Goal: Task Accomplishment & Management: Use online tool/utility

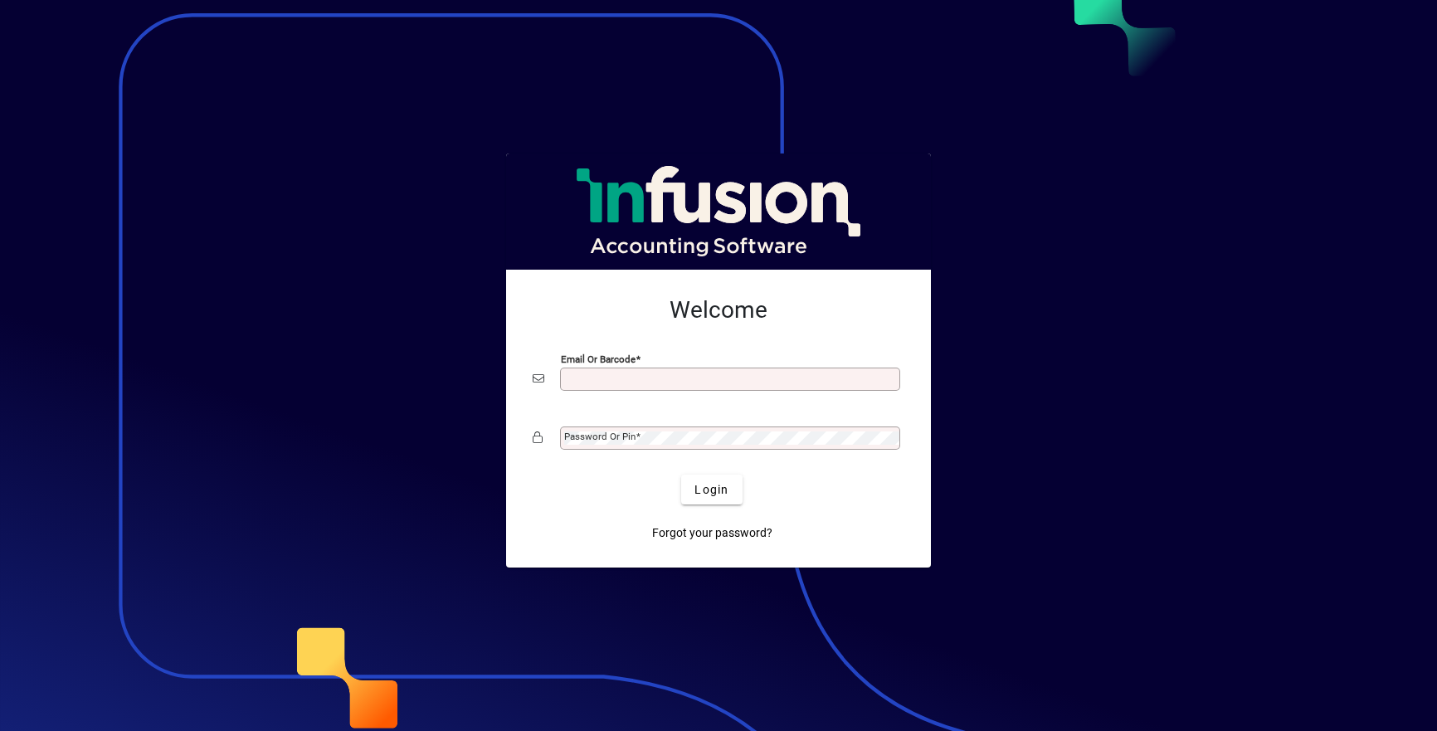
scroll to position [3, 0]
type input "**********"
click at [712, 489] on button "Login" at bounding box center [711, 489] width 61 height 30
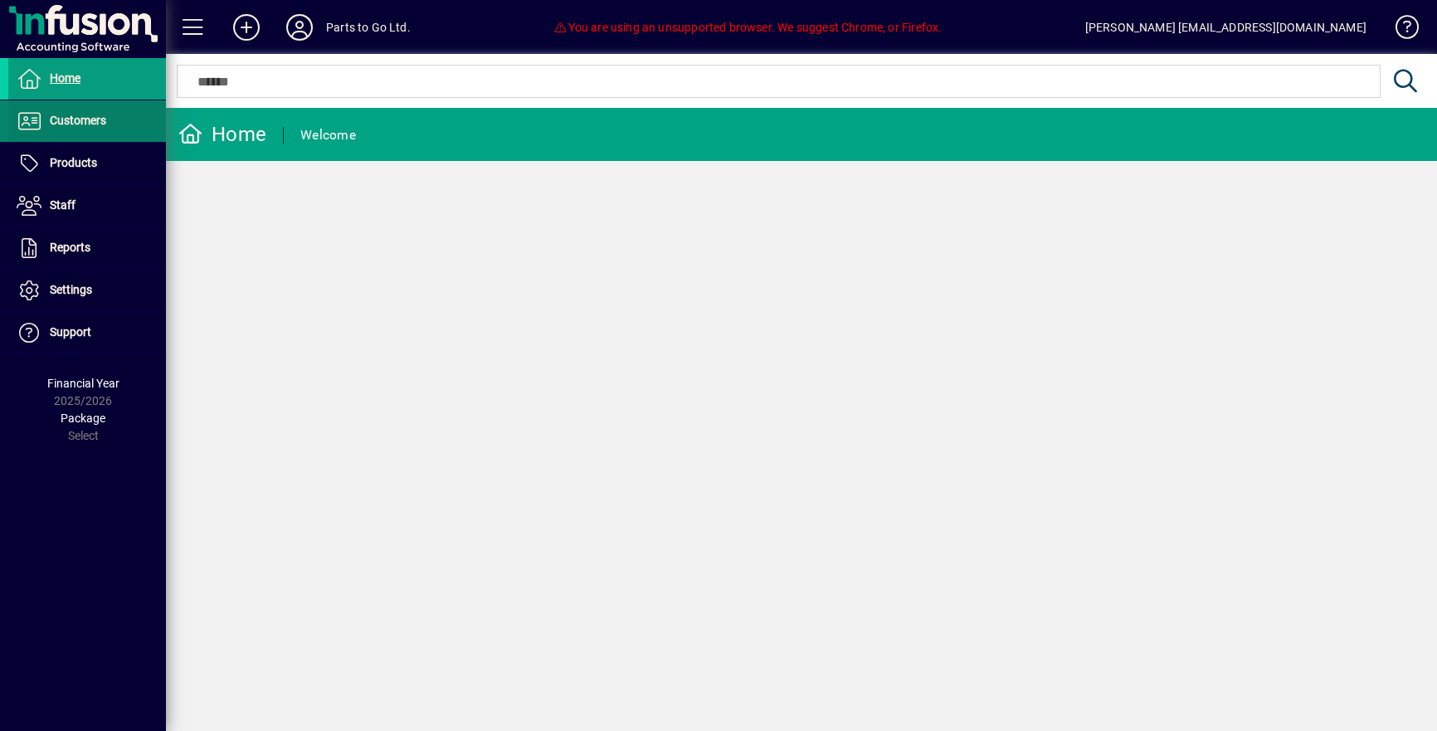
click at [89, 115] on span "Customers" at bounding box center [78, 120] width 56 height 13
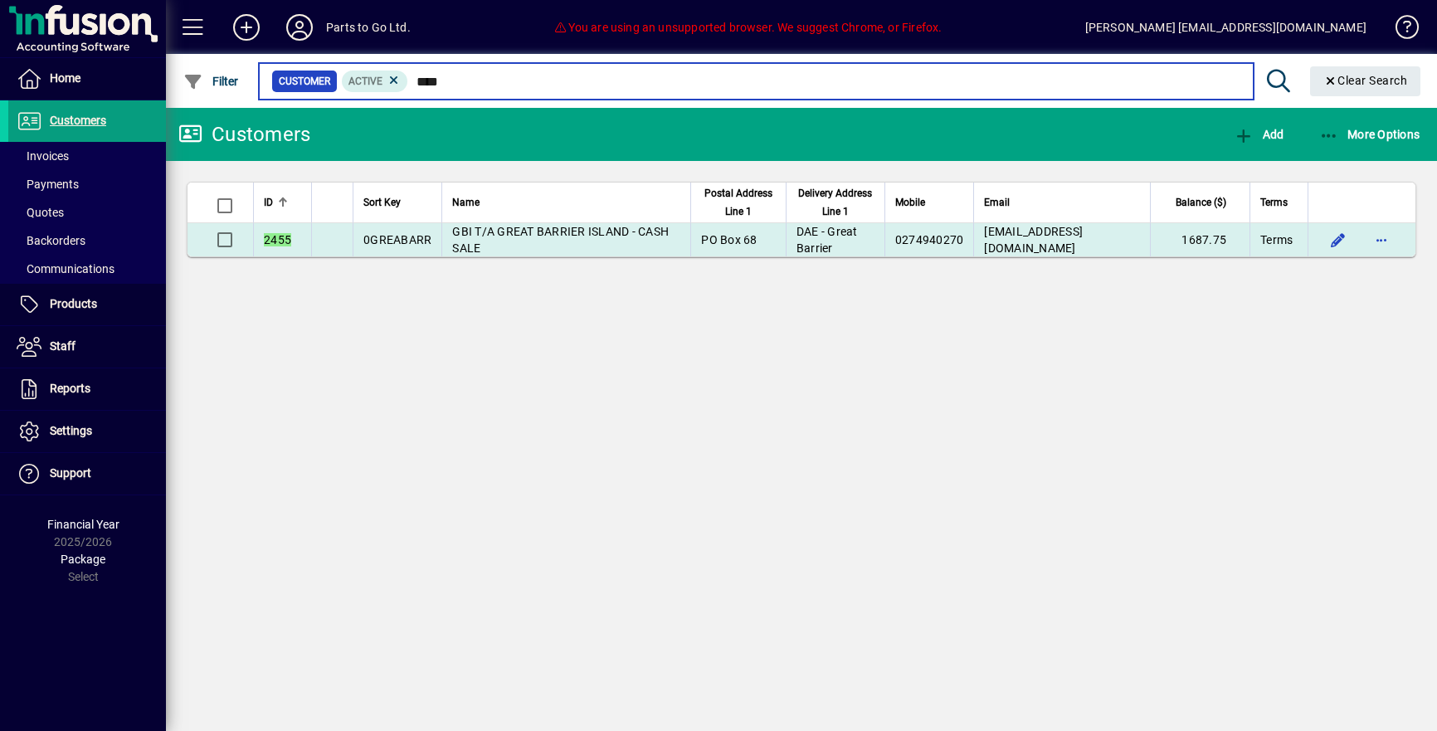
type input "****"
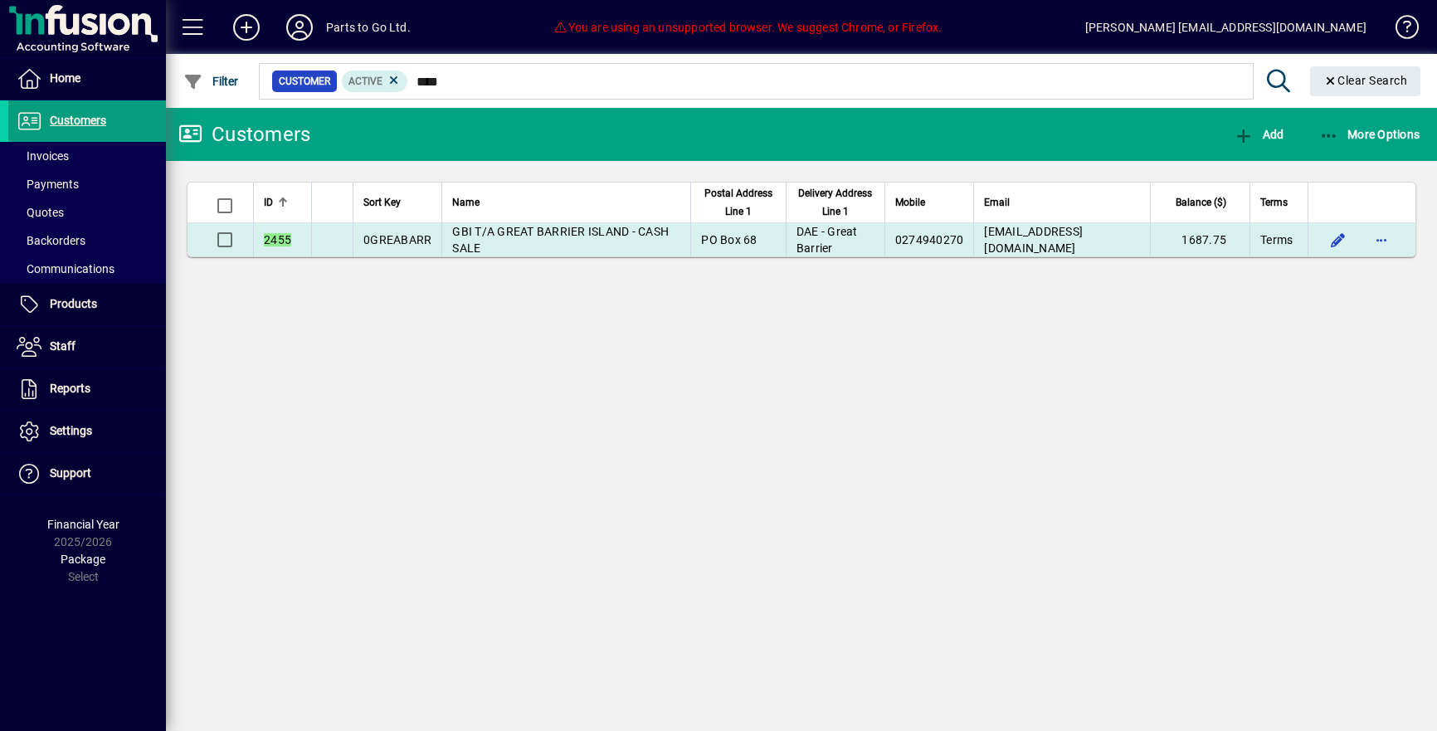
click at [413, 239] on span "0GREABARR" at bounding box center [397, 239] width 68 height 13
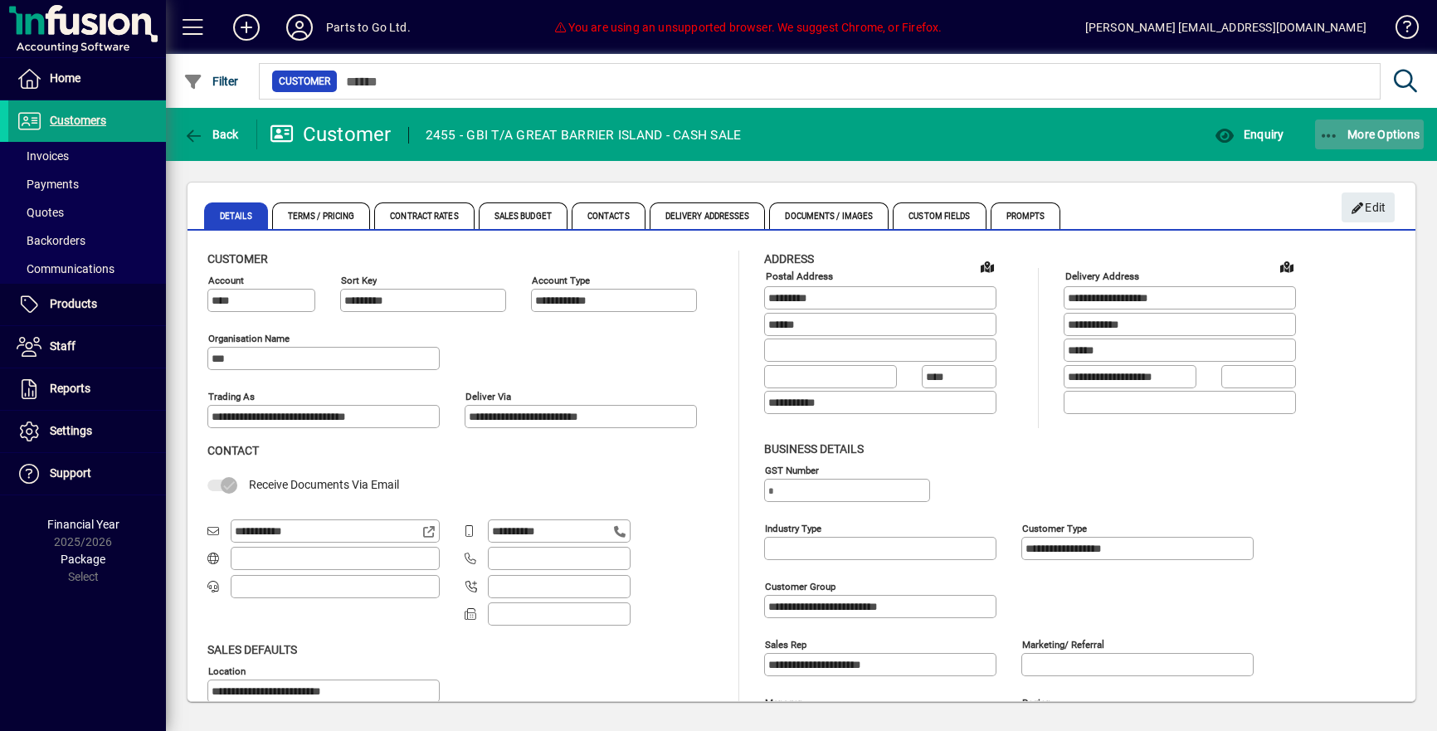
click at [1323, 140] on icon "button" at bounding box center [1329, 136] width 21 height 17
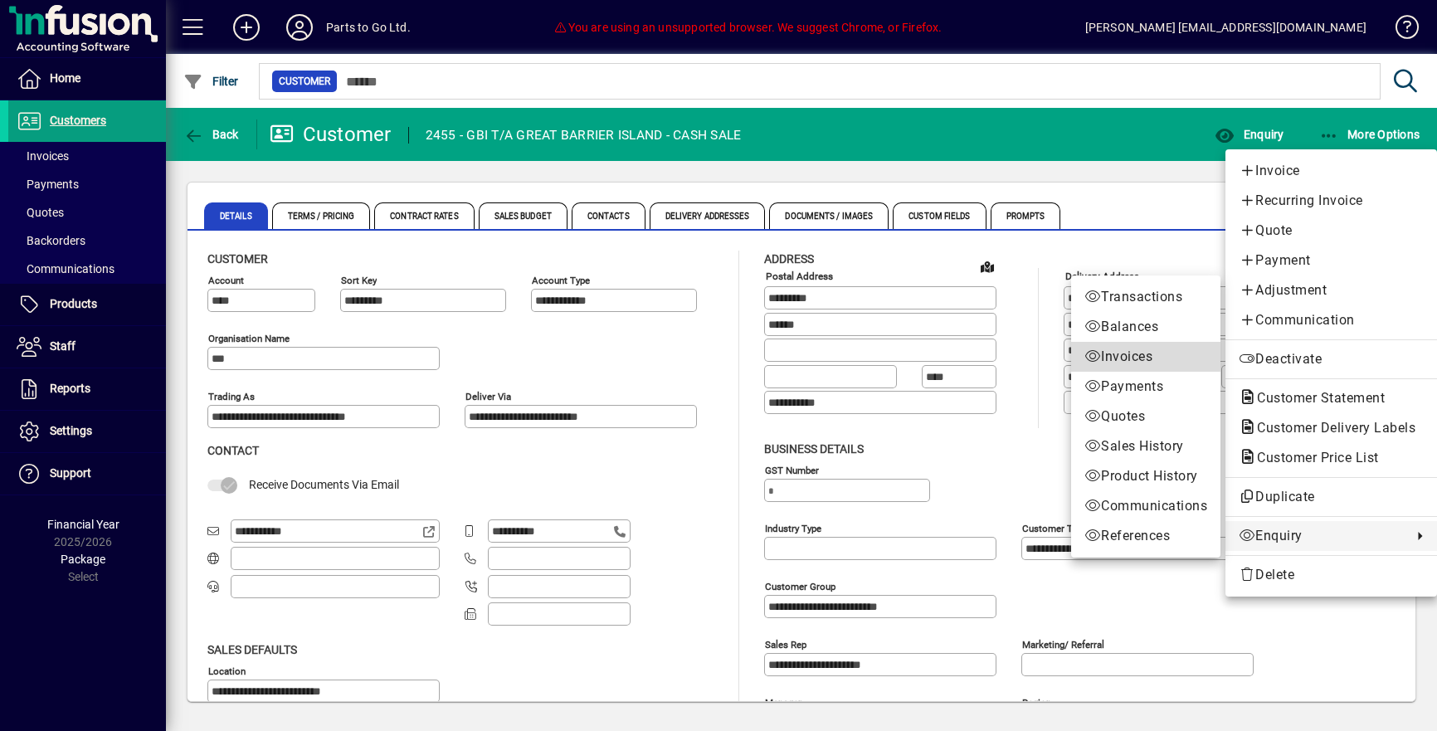
click at [1130, 359] on span "Invoices" at bounding box center [1145, 357] width 123 height 20
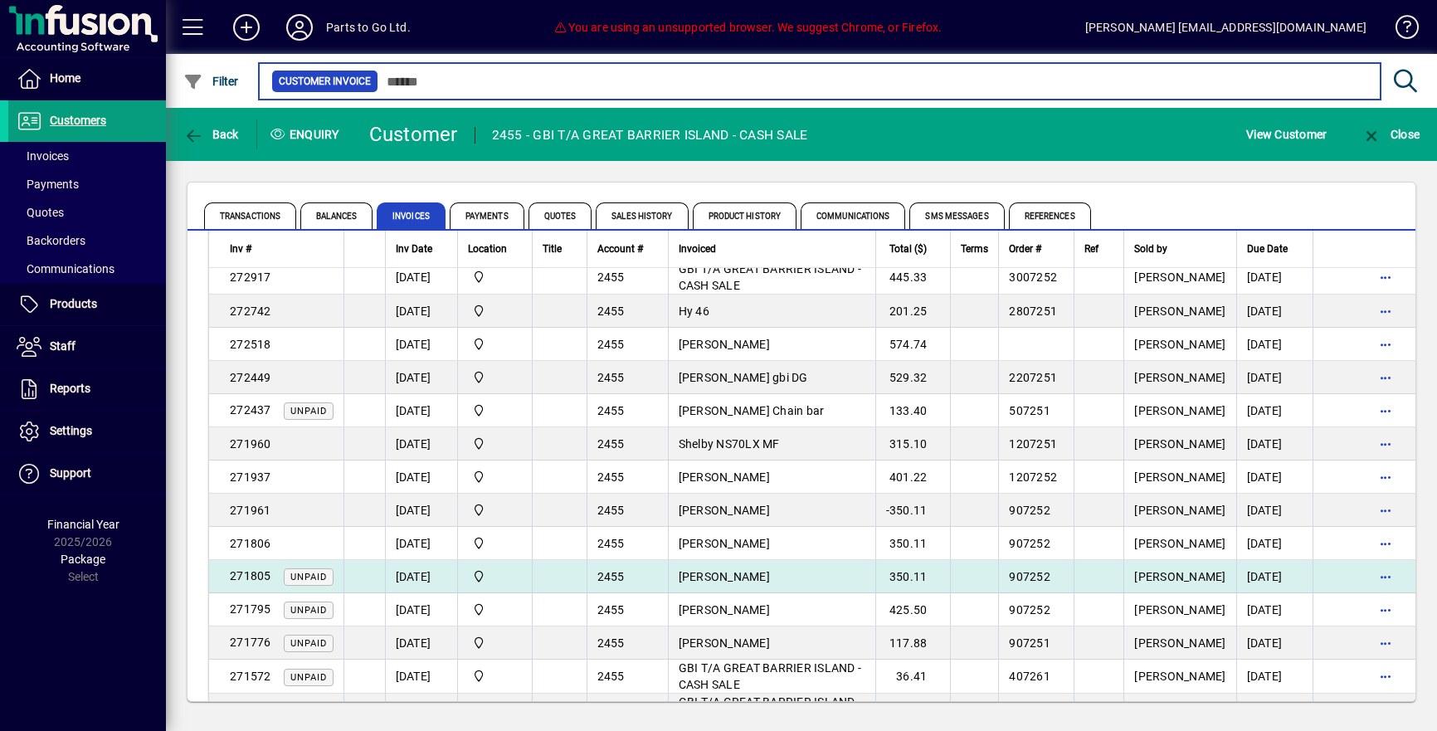
scroll to position [207, 0]
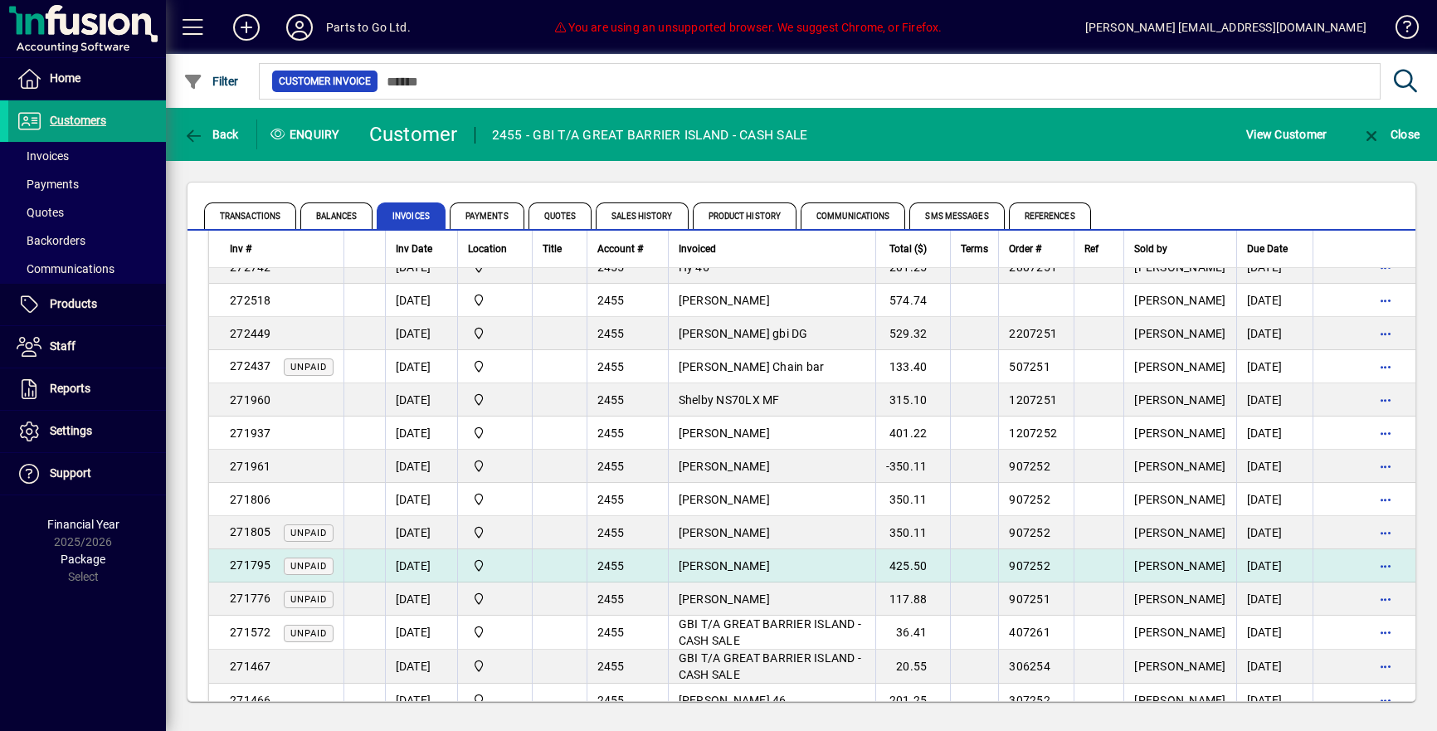
click at [737, 564] on span "[PERSON_NAME]" at bounding box center [724, 565] width 91 height 13
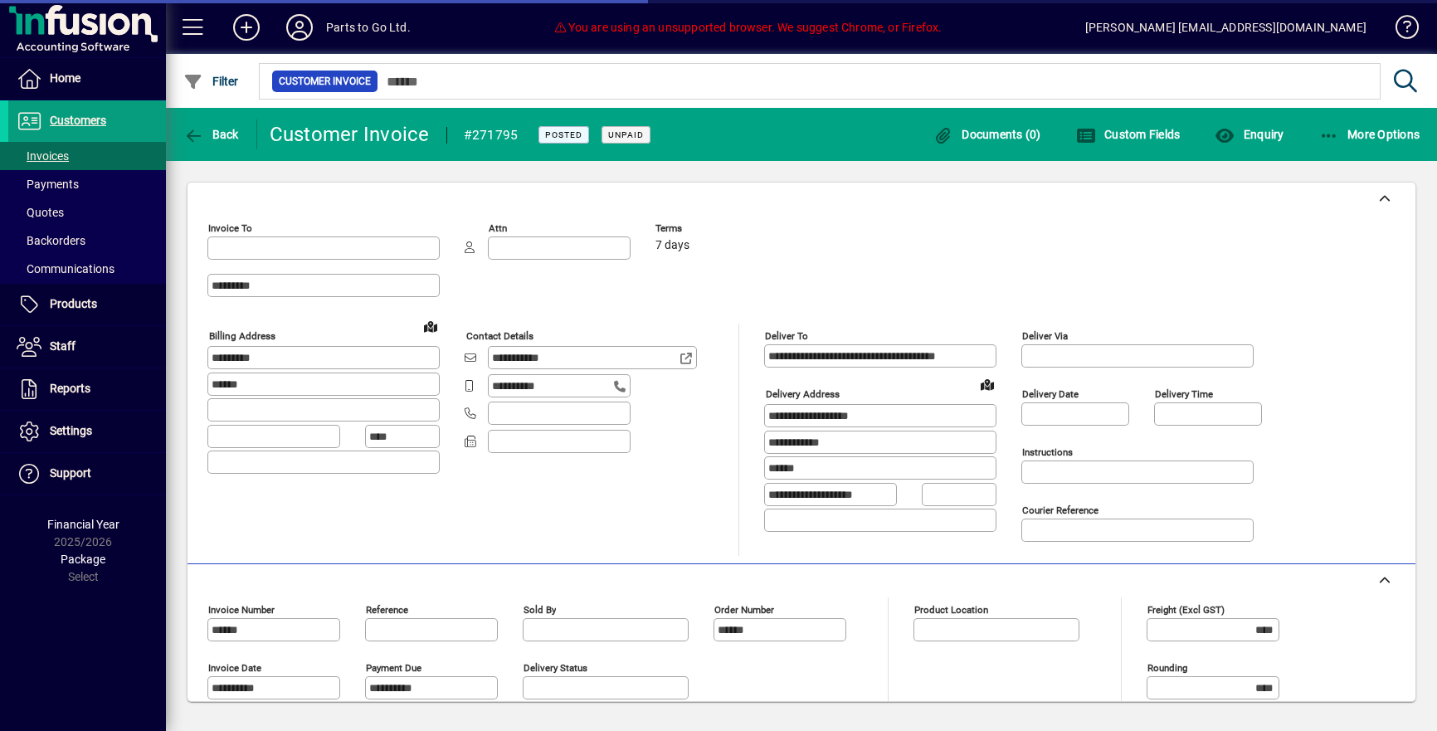
type input "**********"
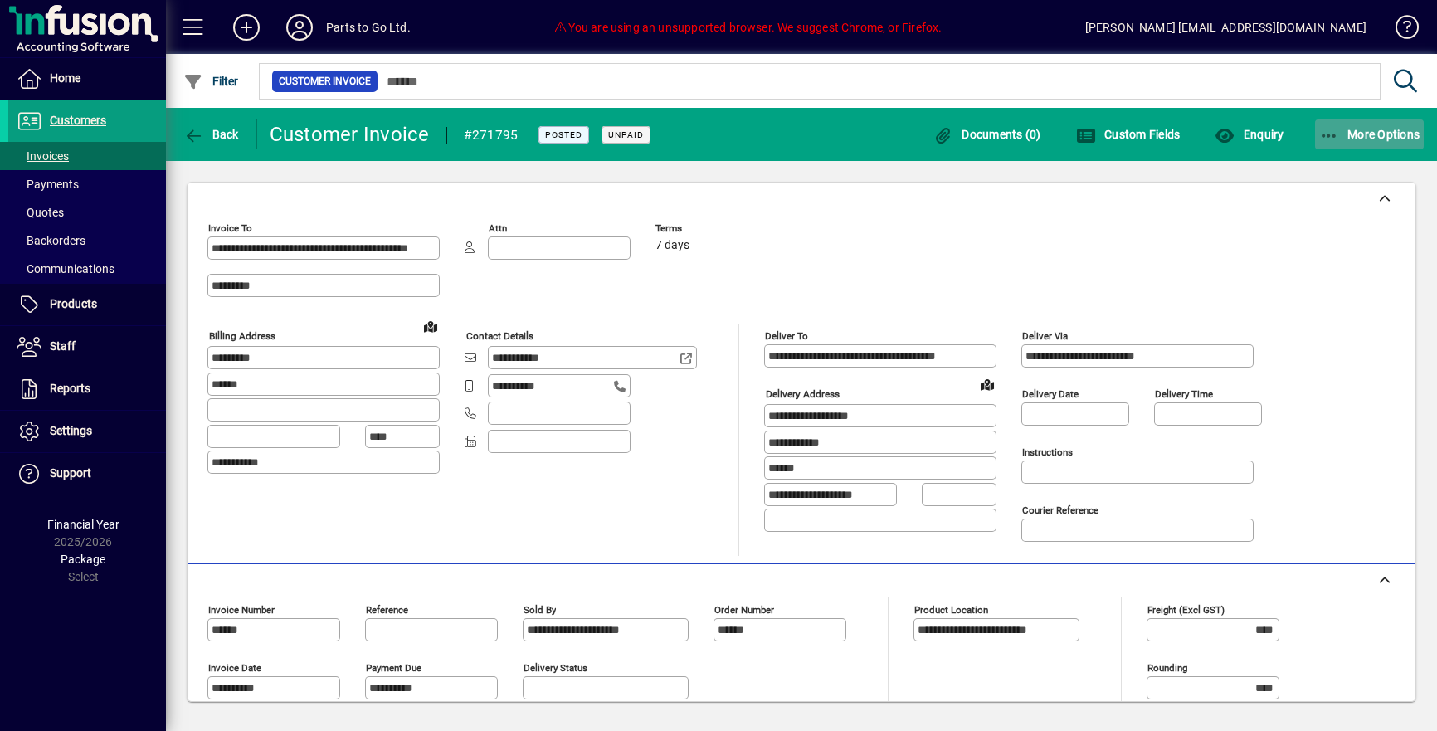
click at [1328, 128] on icon "button" at bounding box center [1329, 136] width 21 height 17
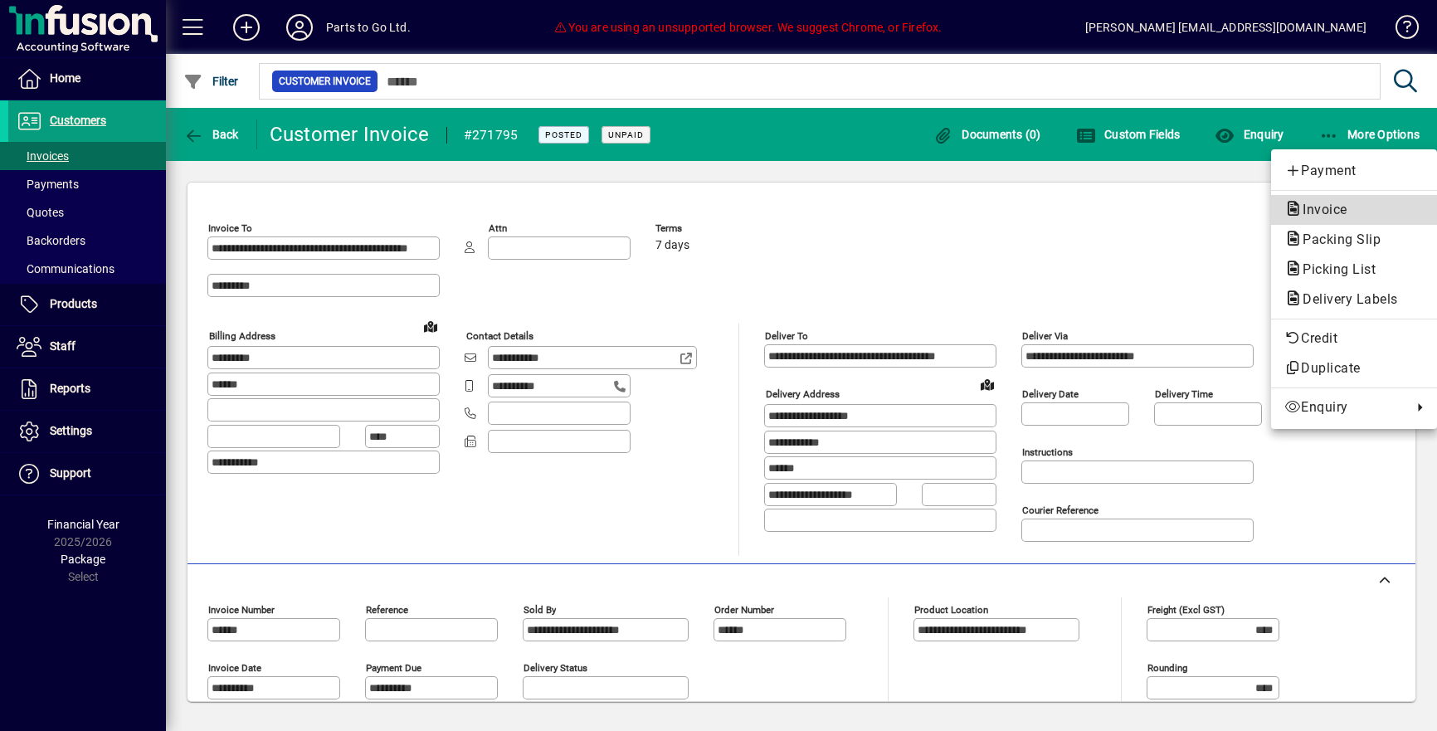
click at [1314, 207] on span "Invoice" at bounding box center [1319, 210] width 71 height 16
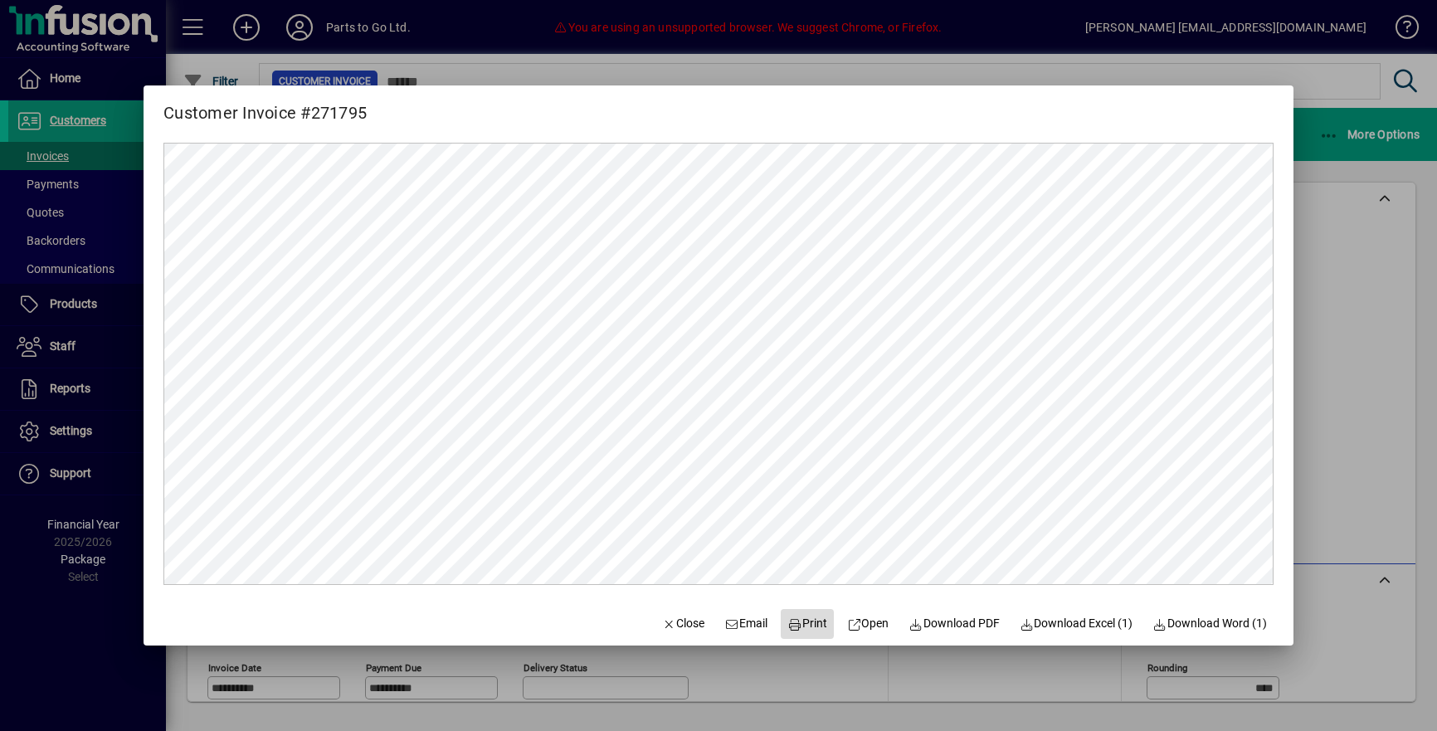
click at [809, 626] on span "Print" at bounding box center [807, 623] width 40 height 17
click at [662, 628] on span "Close" at bounding box center [683, 623] width 43 height 17
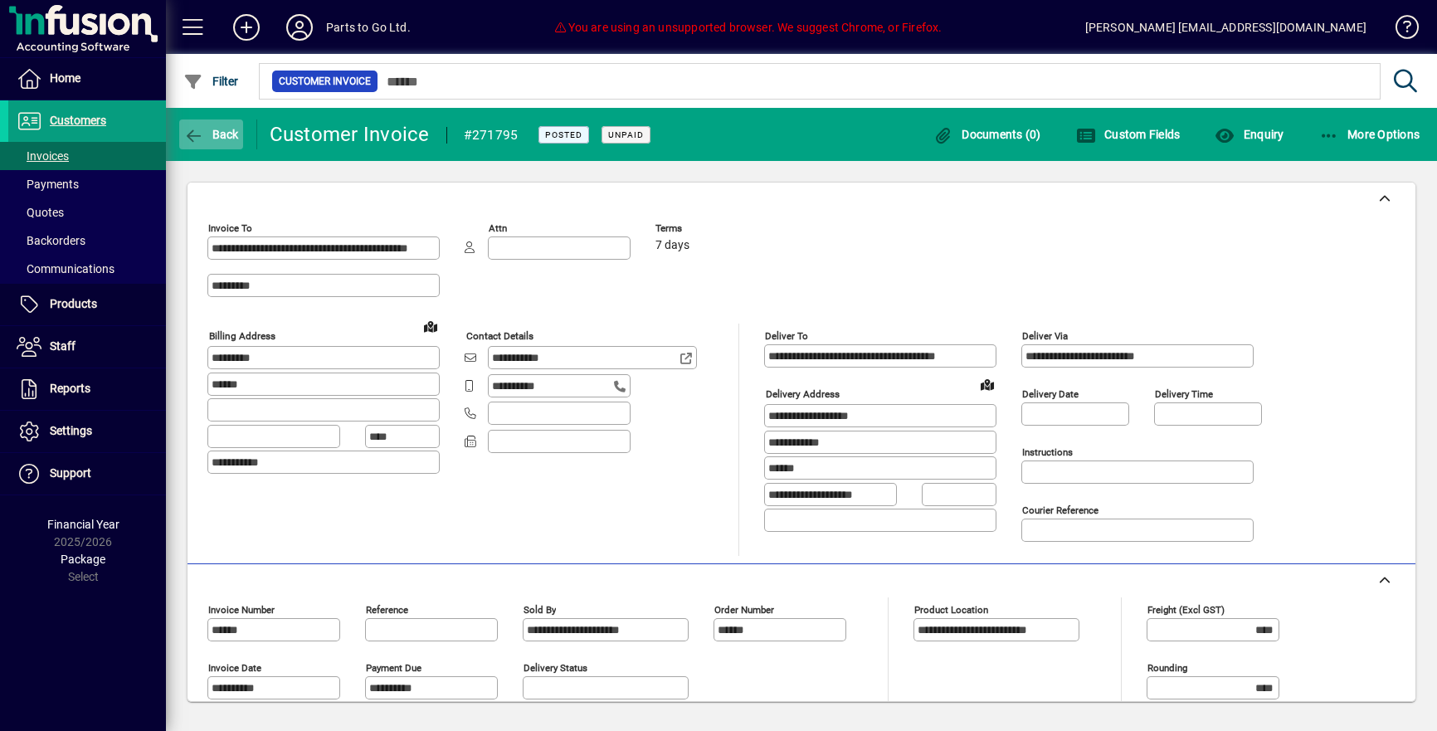
click at [226, 137] on span "Back" at bounding box center [211, 134] width 56 height 13
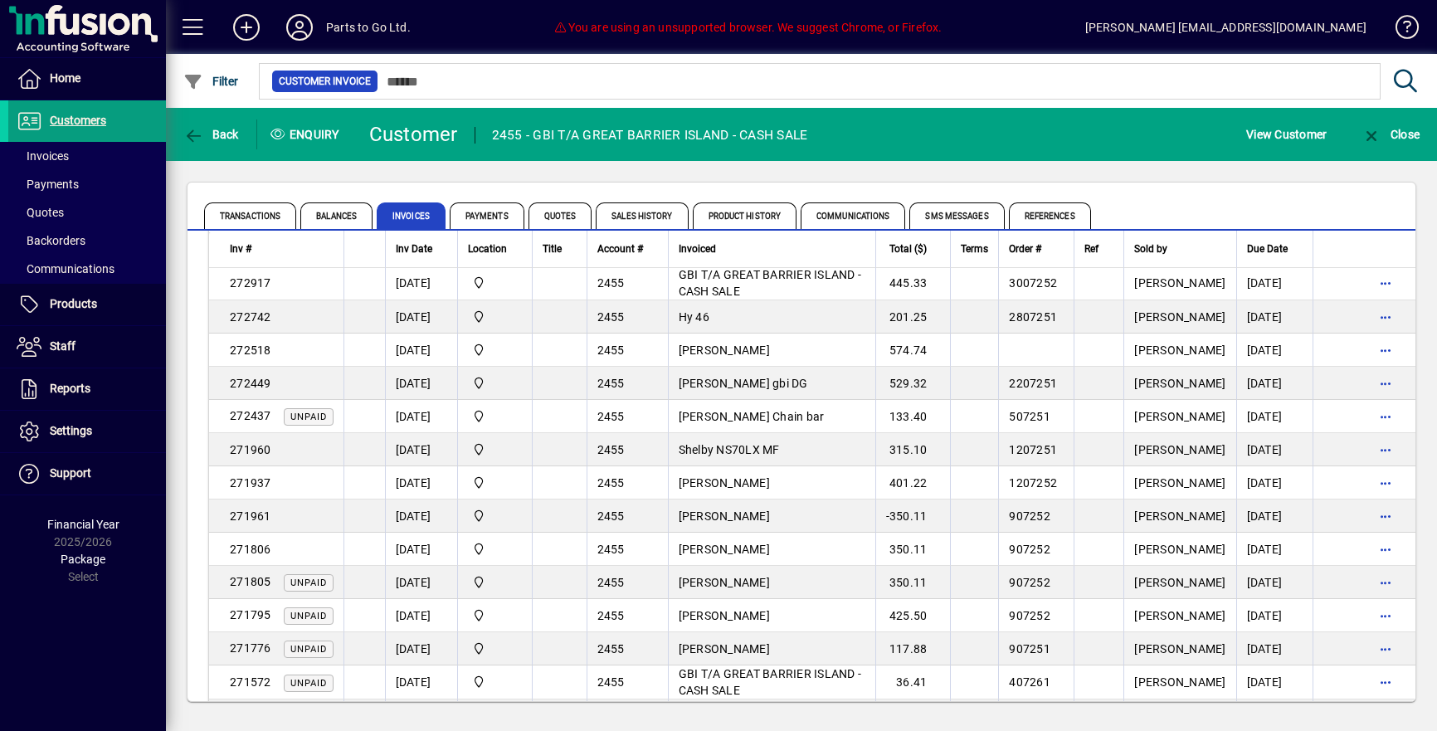
scroll to position [195, 0]
